Goal: Information Seeking & Learning: Check status

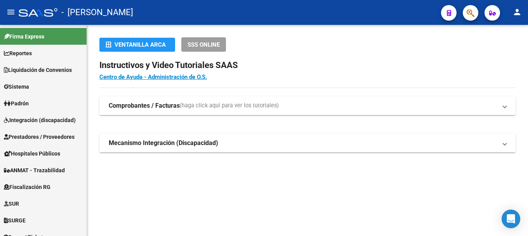
click at [475, 10] on button "button" at bounding box center [471, 13] width 16 height 16
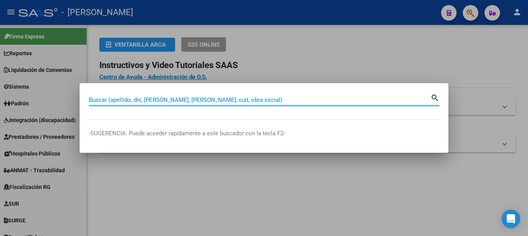
type input "v"
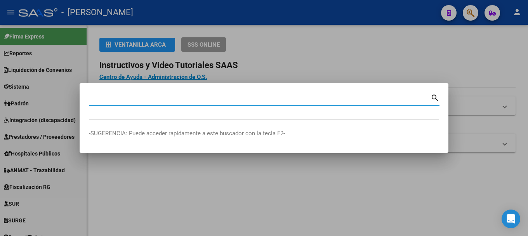
paste input "27321526549"
type input "27321526549"
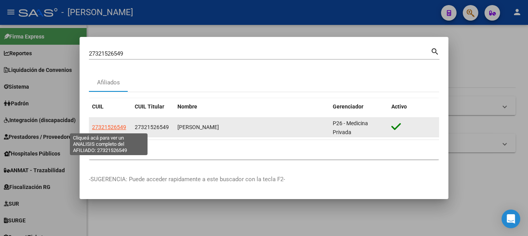
click at [99, 124] on span "27321526549" at bounding box center [109, 127] width 34 height 6
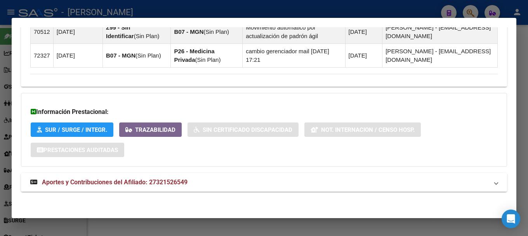
click at [265, 180] on mat-panel-title "Aportes y Contribuciones del Afiliado: 27321526549" at bounding box center [259, 181] width 458 height 9
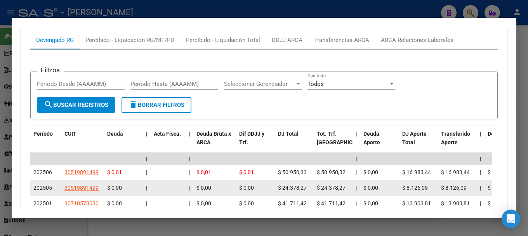
scroll to position [722, 0]
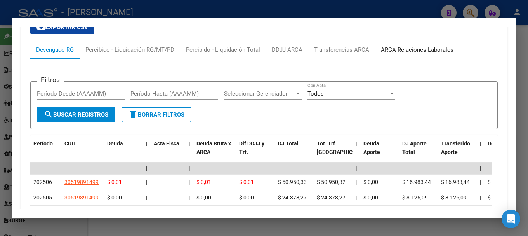
drag, startPoint x: 414, startPoint y: 54, endPoint x: 431, endPoint y: 54, distance: 16.3
click at [415, 54] on div "ARCA Relaciones Laborales" at bounding box center [417, 49] width 84 height 19
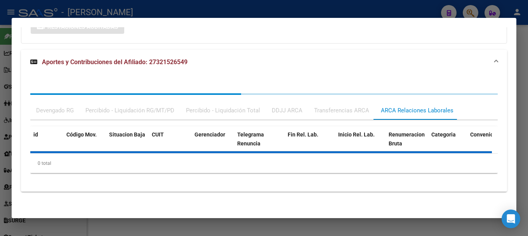
scroll to position [685, 0]
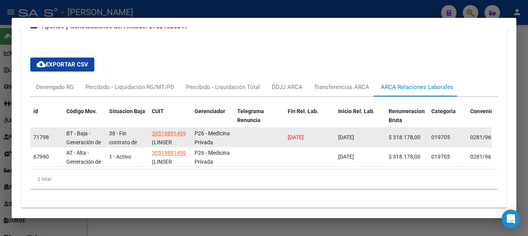
drag, startPoint x: 372, startPoint y: 139, endPoint x: 334, endPoint y: 139, distance: 38.4
click at [334, 139] on div "71798 BT - Baja - Generación de Clave 38 - Fin contrato de aprendiz. y pasant./…" at bounding box center [512, 137] width 965 height 19
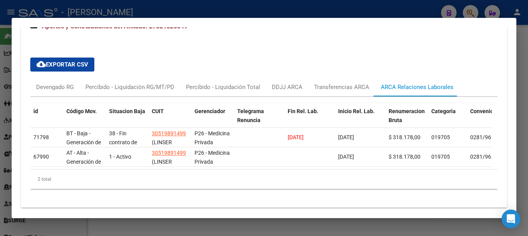
copy div "[DATE]"
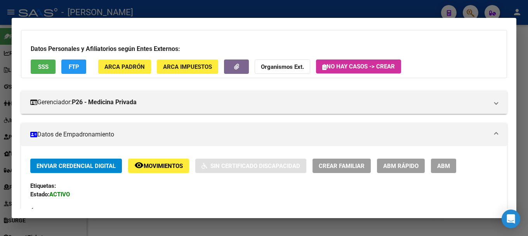
scroll to position [0, 0]
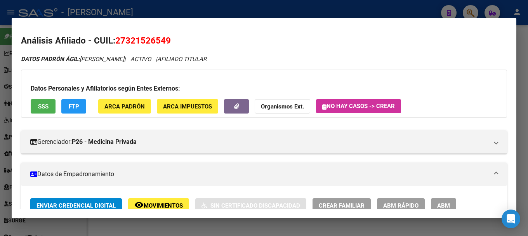
click at [163, 44] on span "27321526549" at bounding box center [143, 40] width 56 height 10
copy span "27321526549"
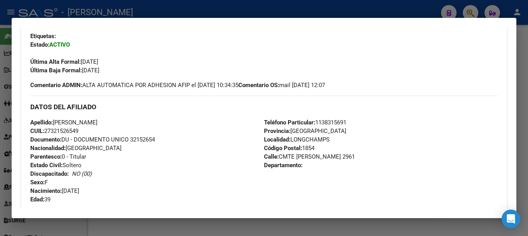
scroll to position [194, 0]
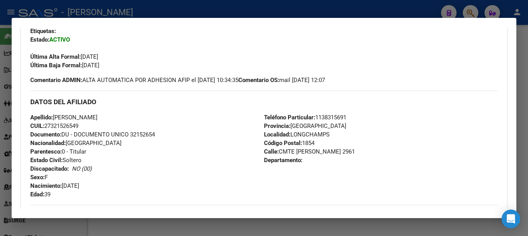
click at [107, 82] on span "Comentario ADMIN: ALTA AUTOMATICA POR ADHESION AFIP el [DATE] 10:34:35" at bounding box center [134, 80] width 208 height 9
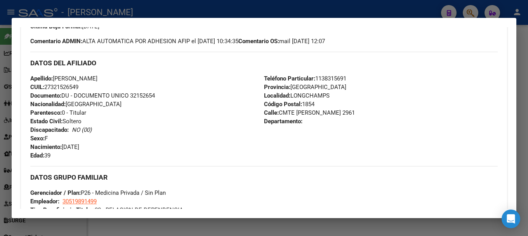
scroll to position [155, 0]
